Goal: Check status: Check status

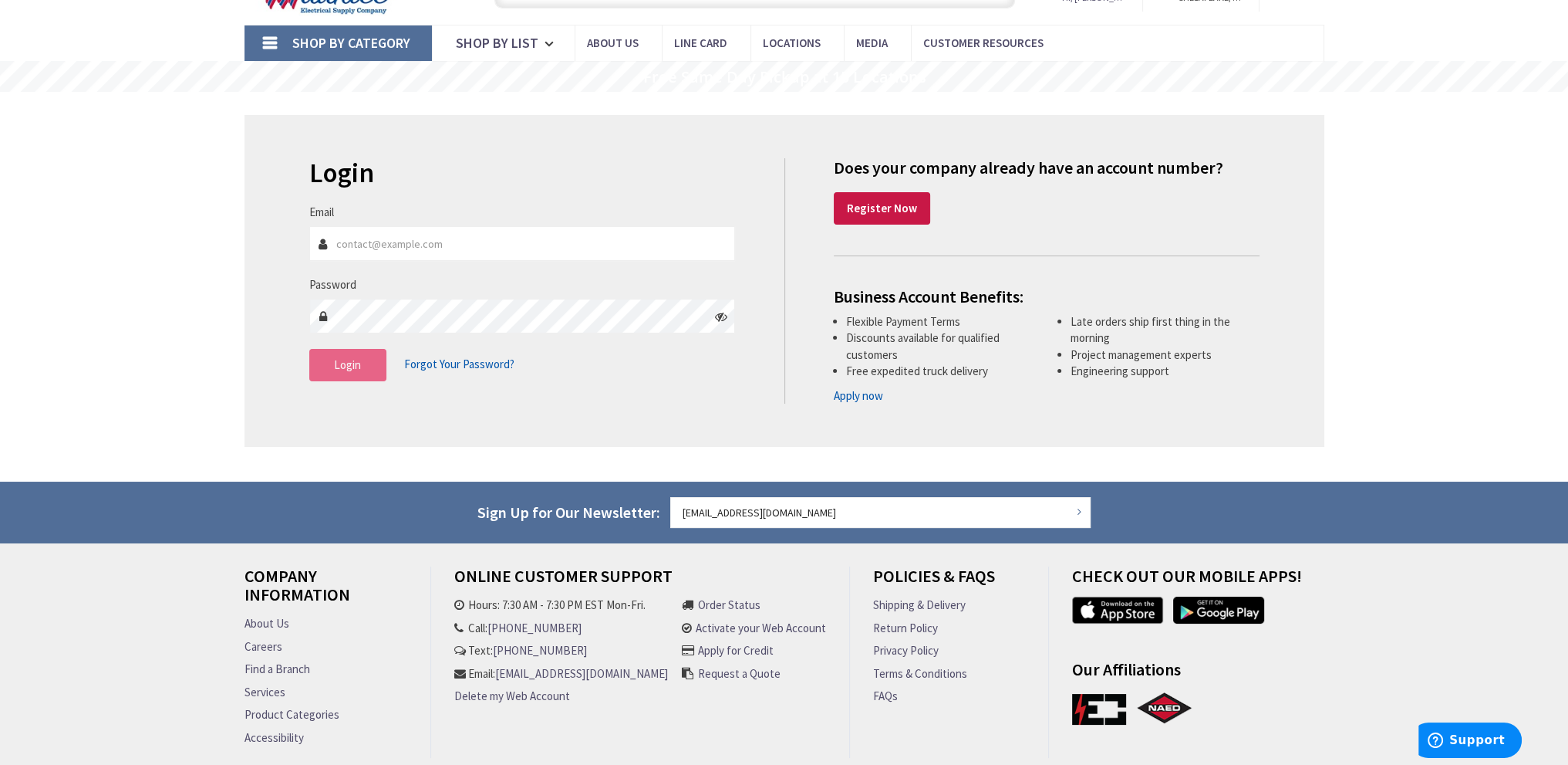
type input "[PERSON_NAME], [US_STATE][GEOGRAPHIC_DATA], [GEOGRAPHIC_DATA]"
type input "[EMAIL_ADDRESS][DOMAIN_NAME]"
click at [347, 365] on span "Login" at bounding box center [347, 364] width 27 height 15
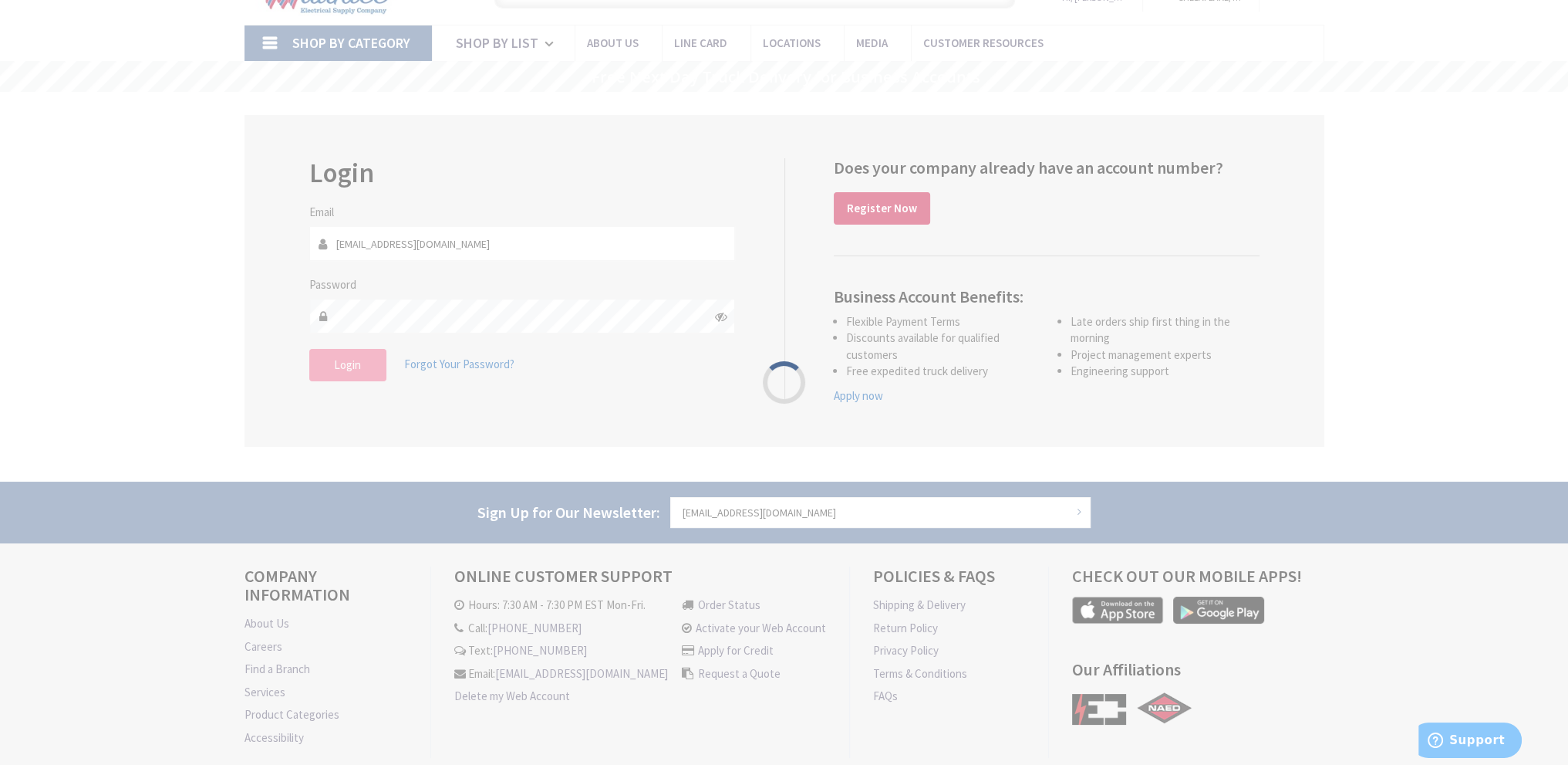
scroll to position [78, 0]
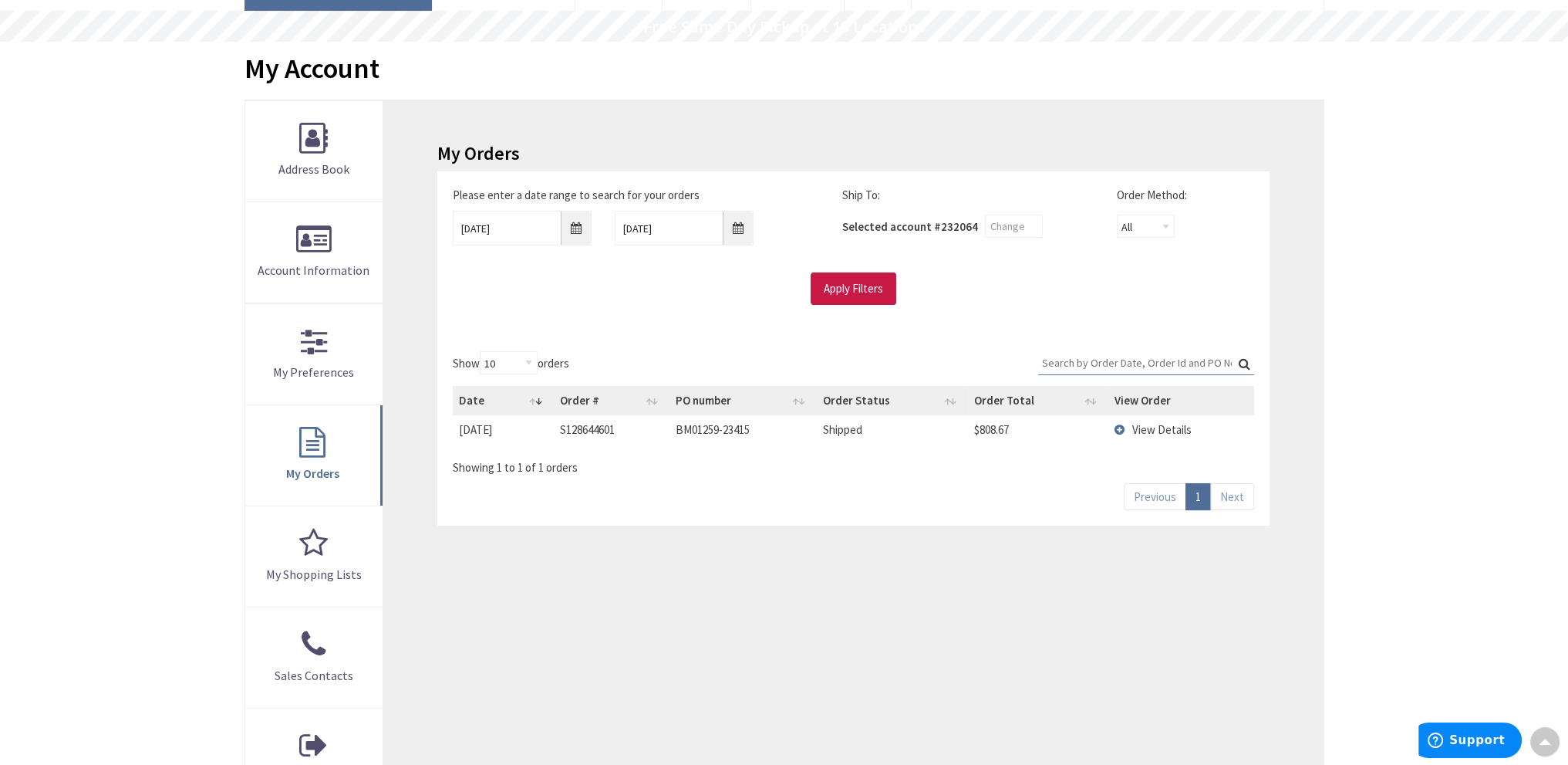
scroll to position [156, 0]
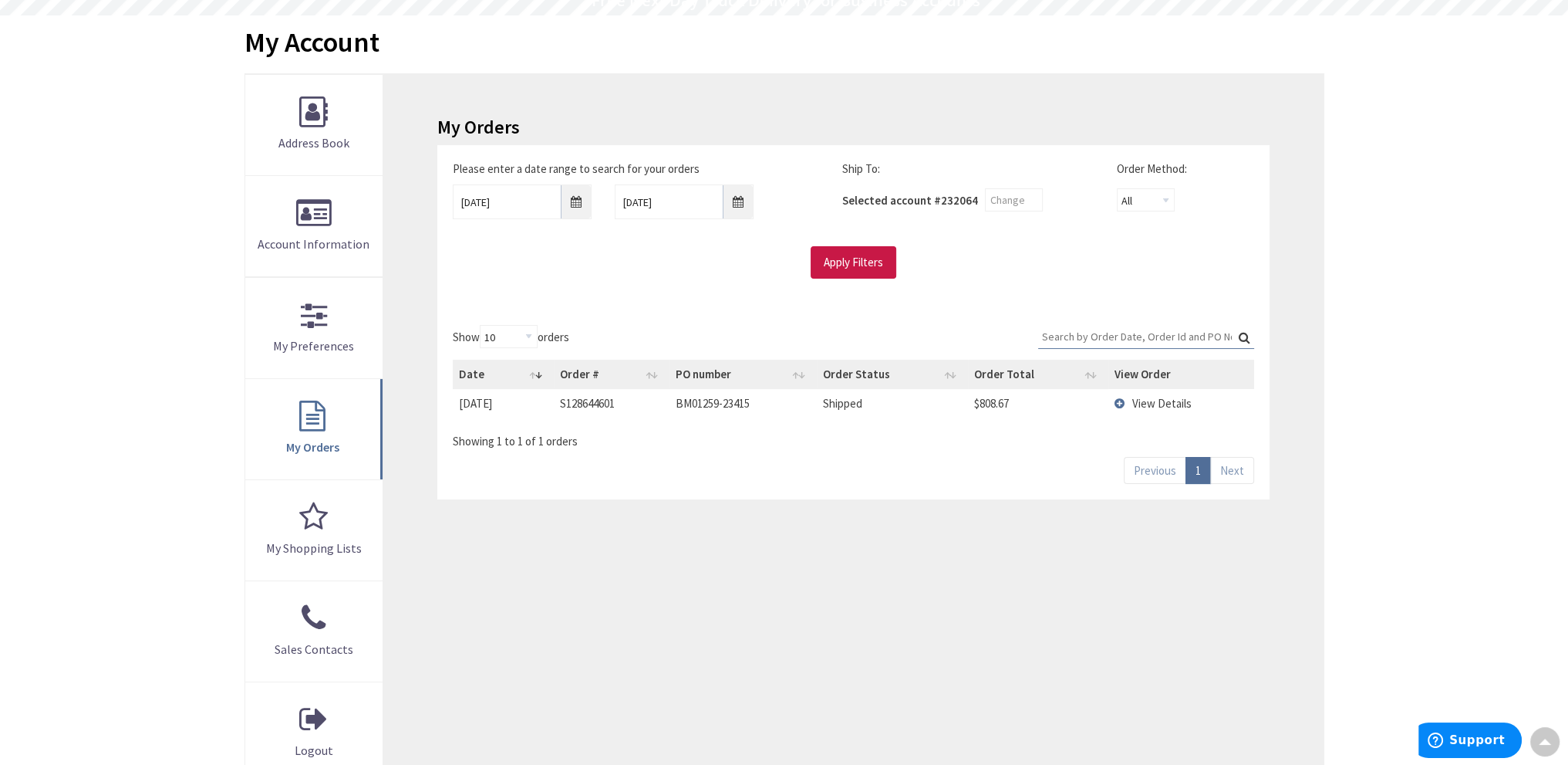
click at [1120, 401] on td "View Details" at bounding box center [1180, 403] width 145 height 29
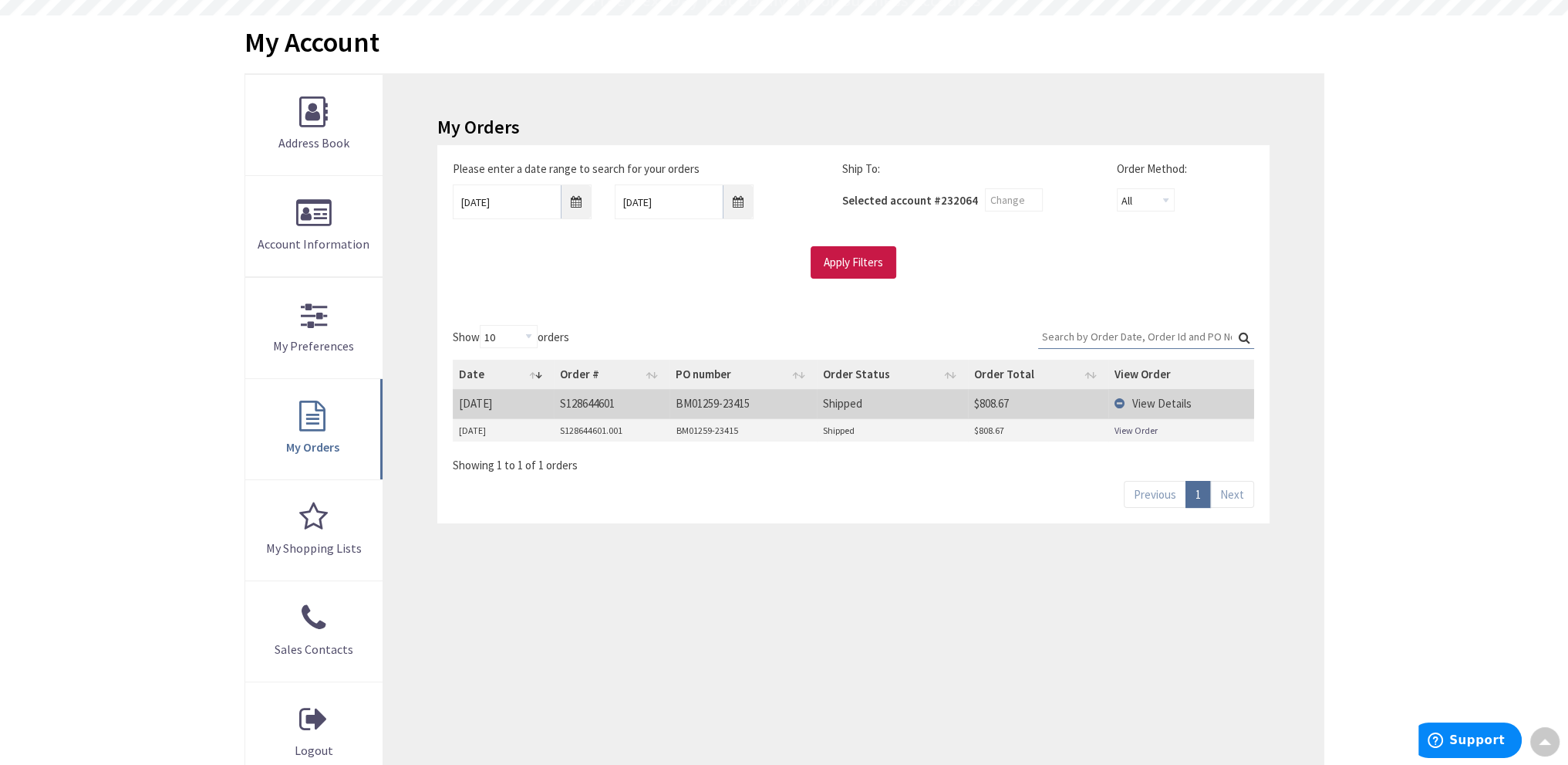
click at [1121, 427] on link "View Order" at bounding box center [1137, 430] width 43 height 13
click at [1120, 399] on td "View Details" at bounding box center [1180, 403] width 145 height 29
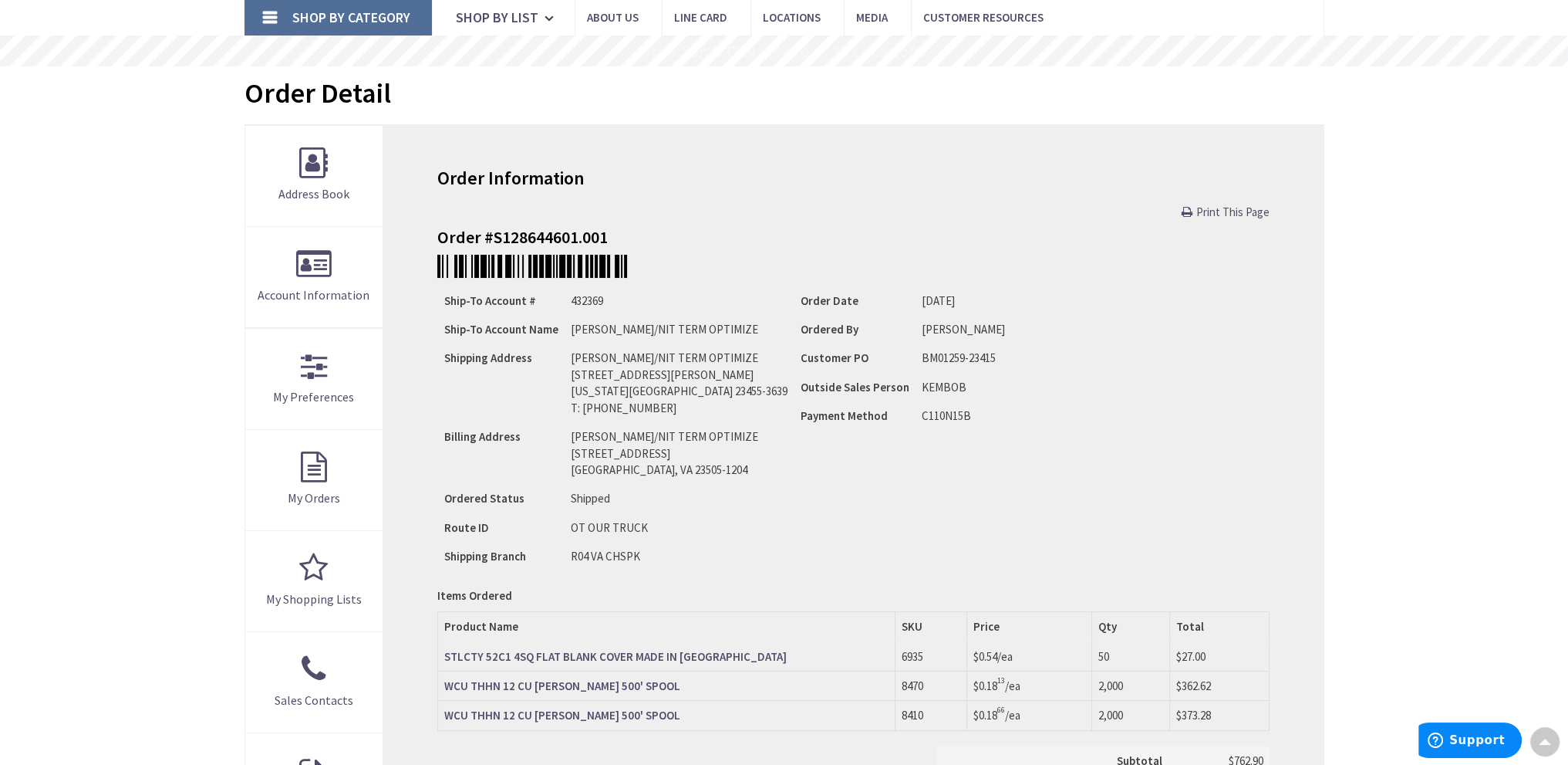
scroll to position [78, 0]
